Goal: Find specific page/section: Find specific page/section

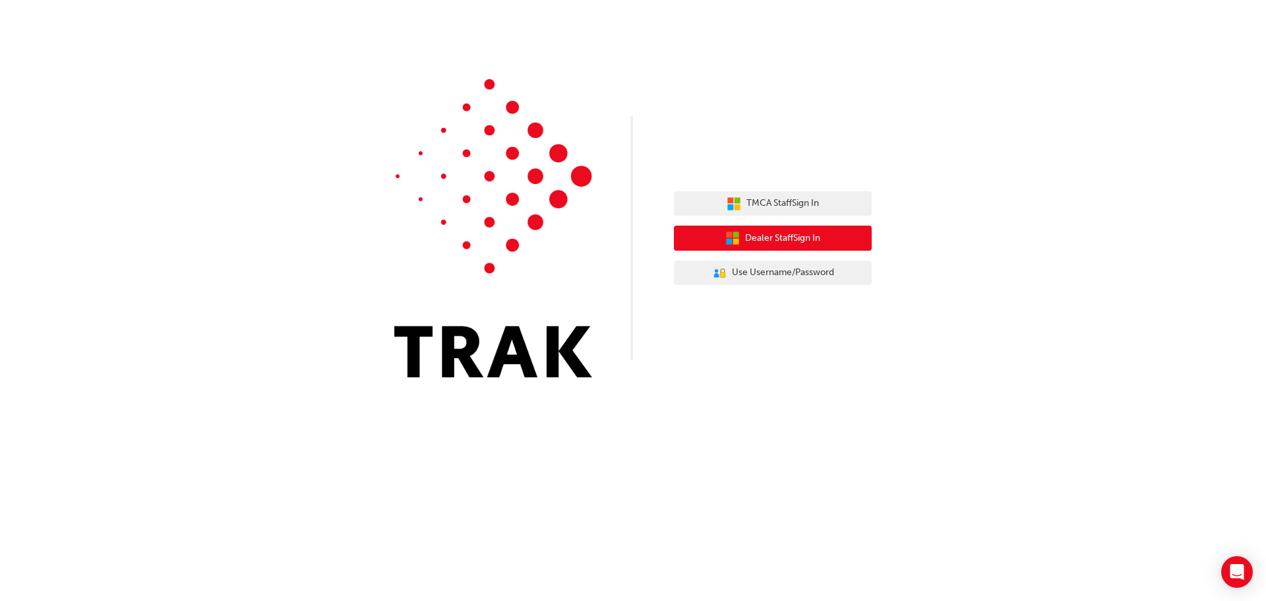
click at [794, 231] on span "Dealer Staff Sign In" at bounding box center [782, 238] width 75 height 15
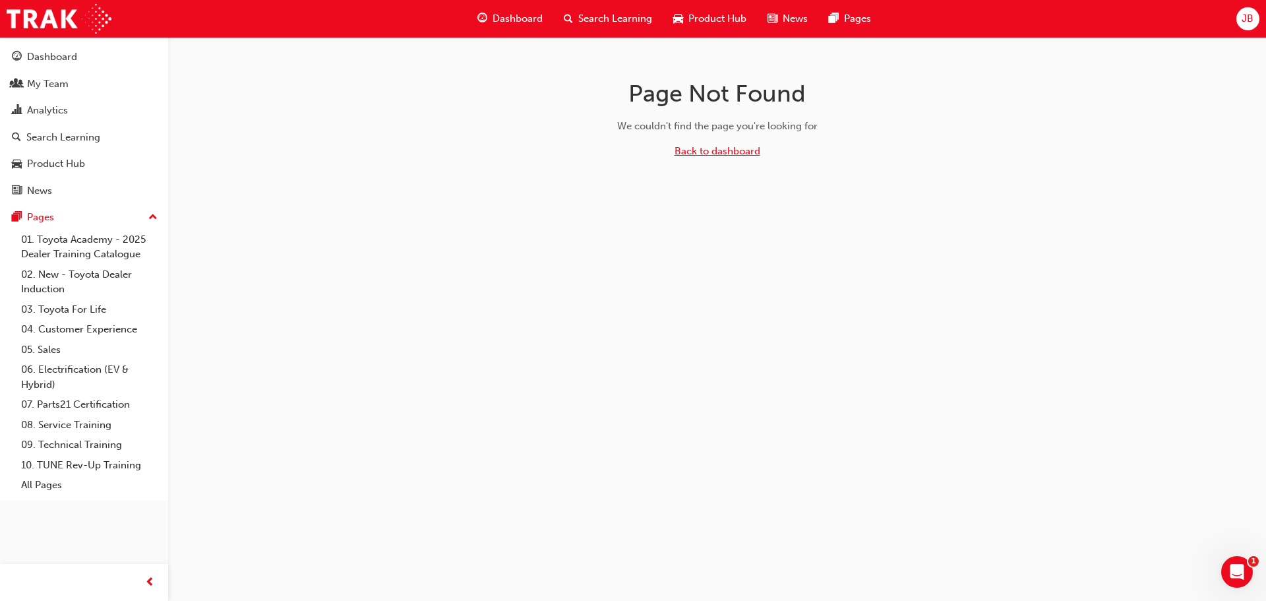
click at [744, 154] on link "Back to dashboard" at bounding box center [717, 151] width 86 height 12
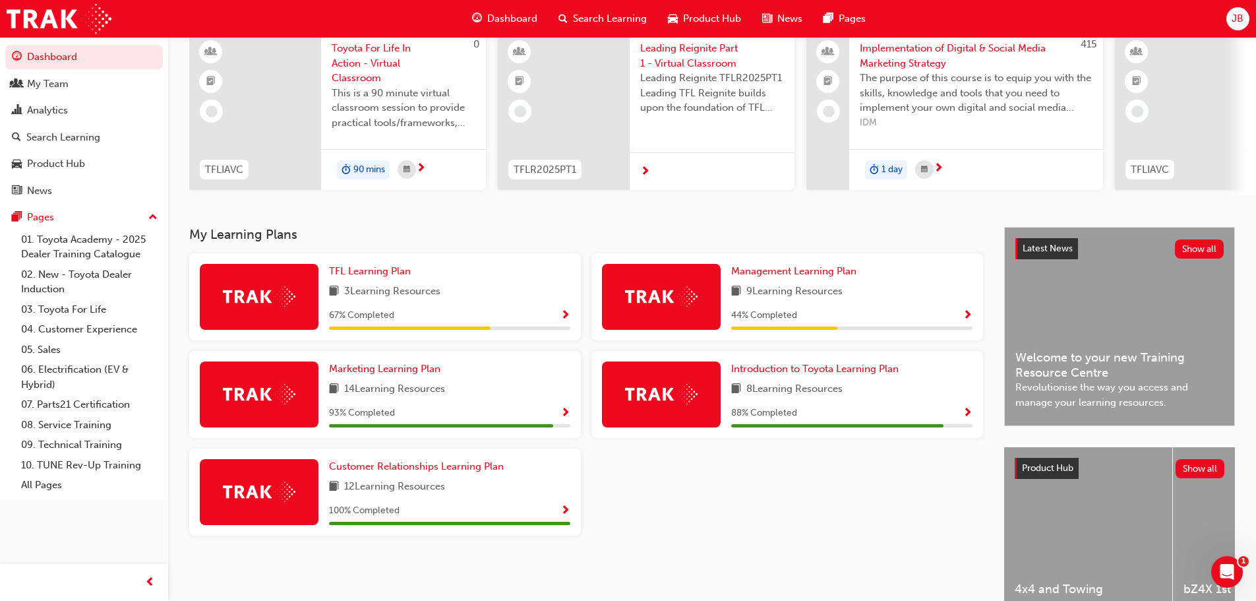
scroll to position [132, 0]
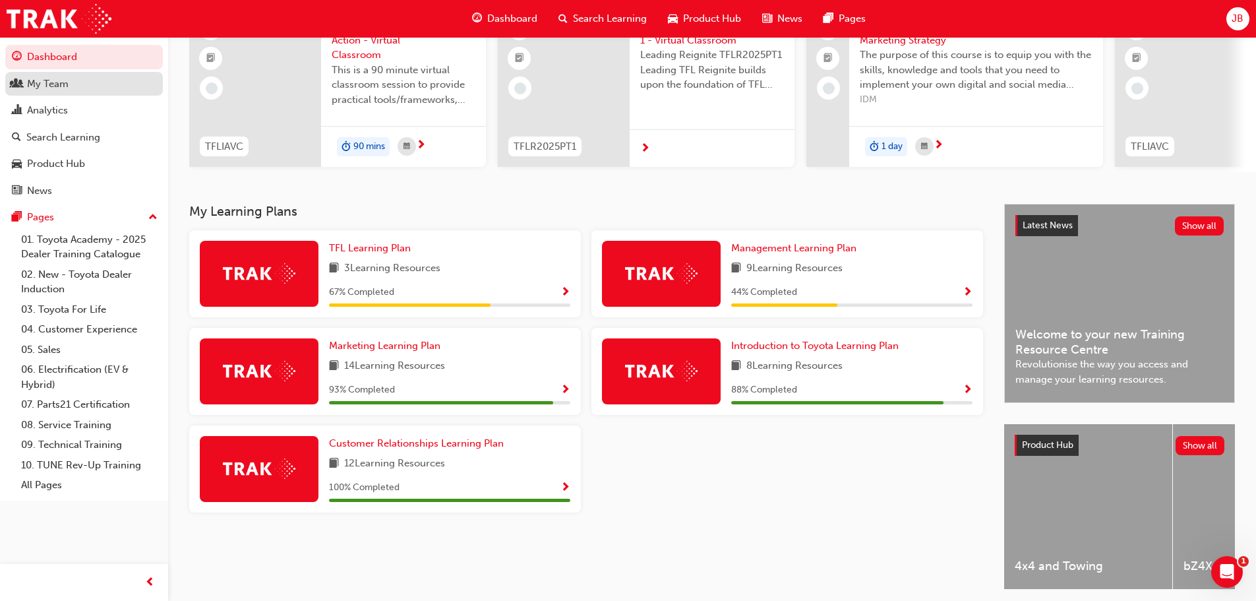
click at [49, 83] on div "My Team" at bounding box center [48, 83] width 42 height 15
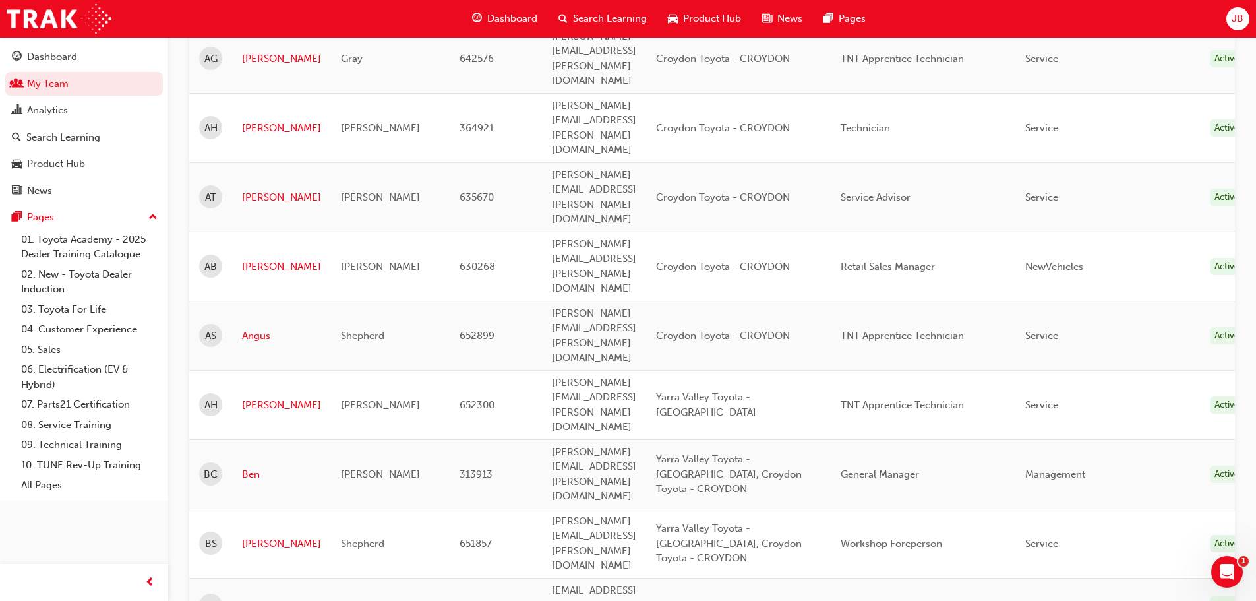
scroll to position [461, 0]
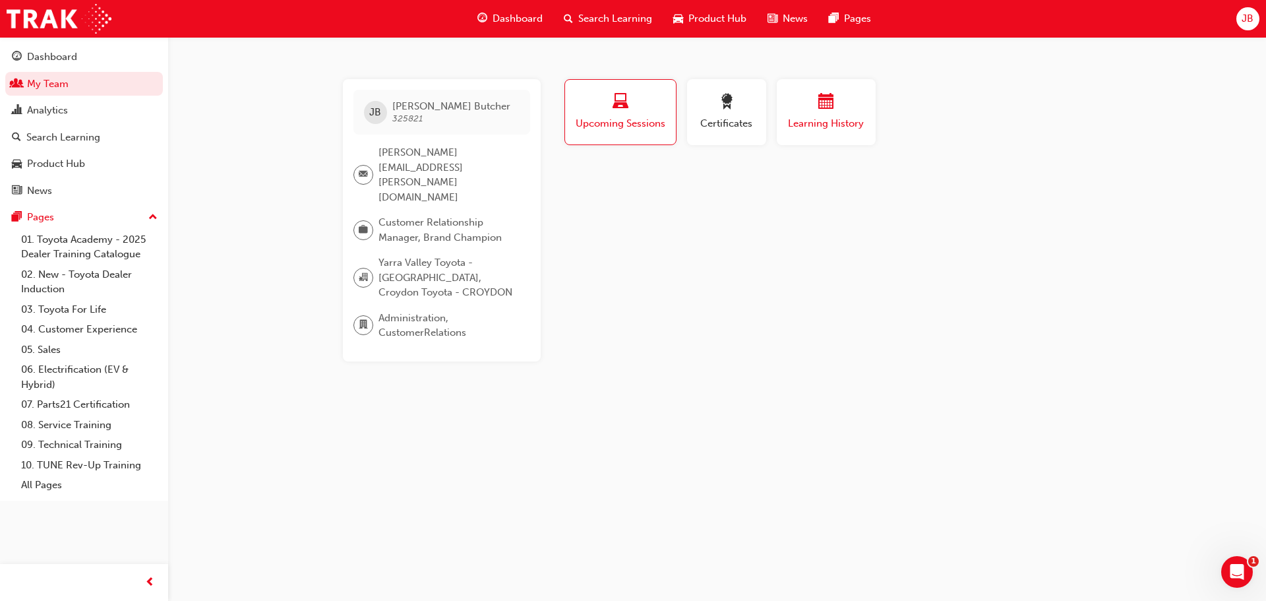
click at [818, 106] on span "calendar-icon" at bounding box center [826, 103] width 16 height 18
